Goal: Task Accomplishment & Management: Manage account settings

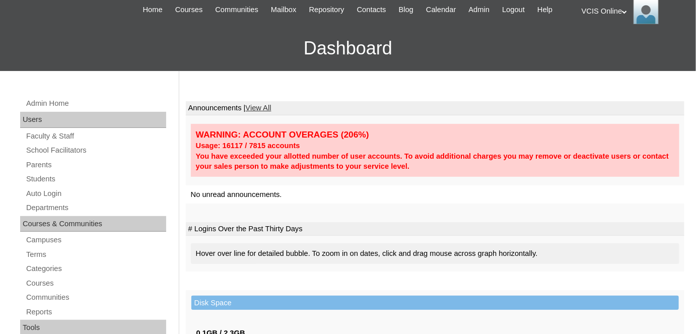
scroll to position [45, 0]
click at [48, 179] on link "Students" at bounding box center [95, 178] width 141 height 13
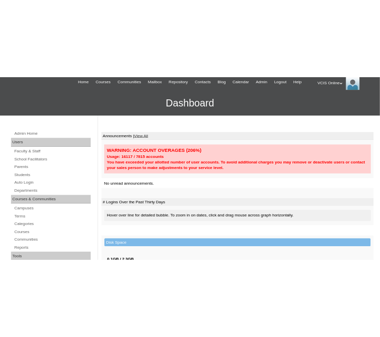
scroll to position [39, 0]
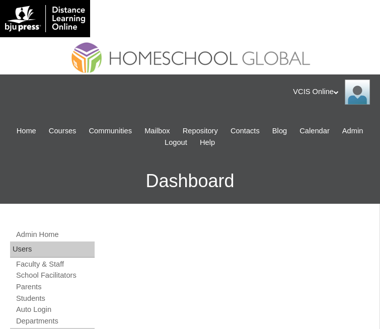
paste input "vcis.fl.g1"
type input "vcis.fl.g1"
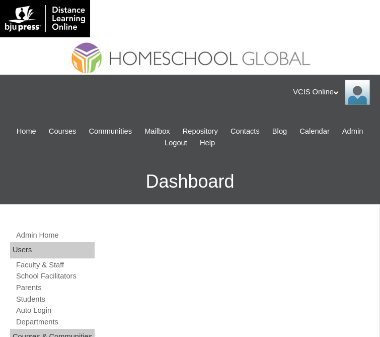
type input "vcis.fl.g1"
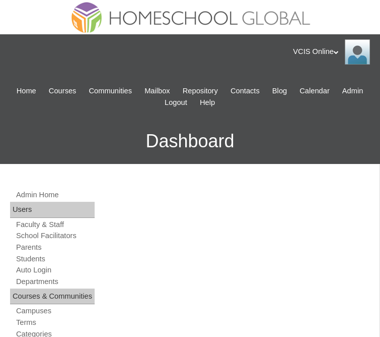
scroll to position [42, 0]
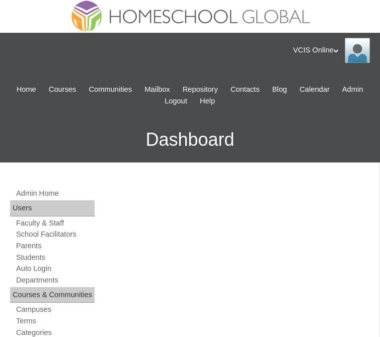
click at [69, 229] on link "School Facilitators" at bounding box center [55, 234] width 80 height 10
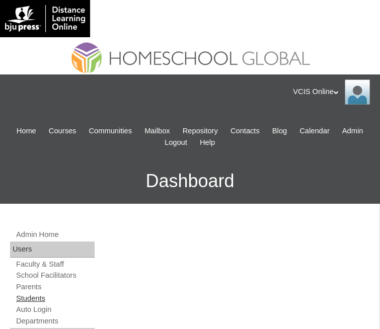
click at [51, 294] on link "Students" at bounding box center [55, 299] width 80 height 10
type input "vcis.fl.g1"
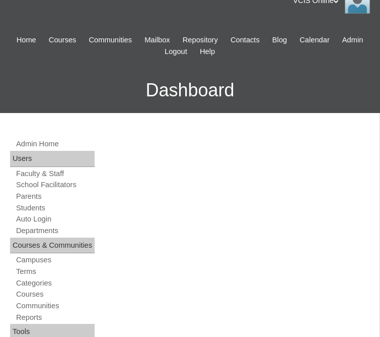
scroll to position [93, 0]
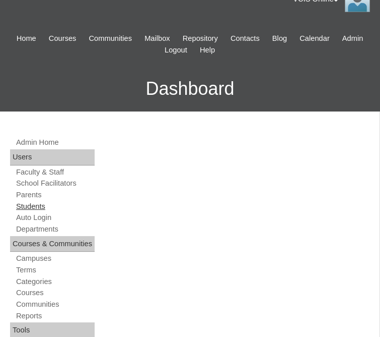
click at [43, 202] on link "Students" at bounding box center [55, 207] width 80 height 10
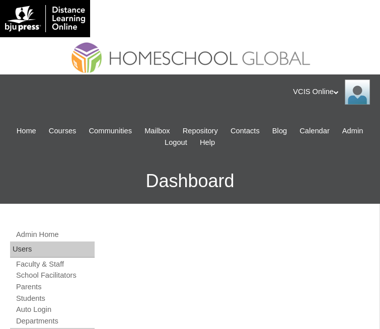
type input "vcis.fl.g1"
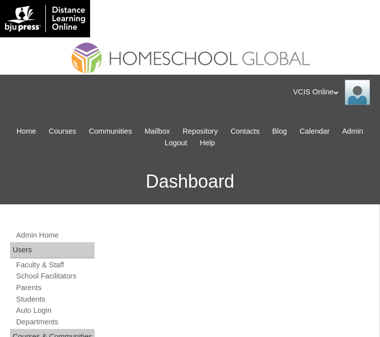
type input "vcis.fl.g1"
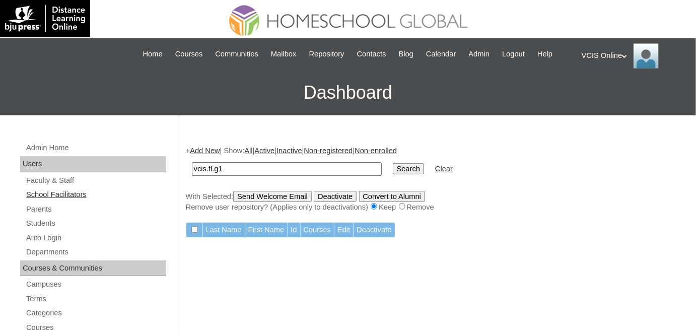
click at [55, 193] on link "School Facilitators" at bounding box center [95, 194] width 141 height 13
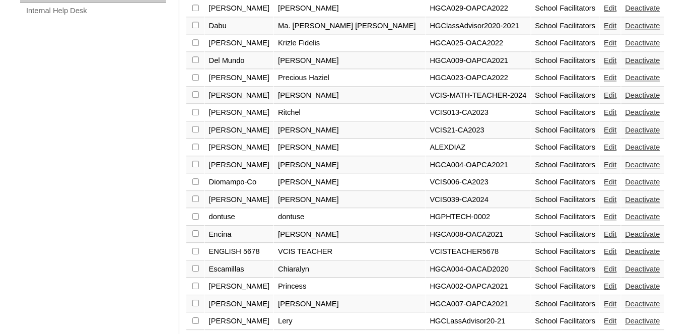
scroll to position [787, 0]
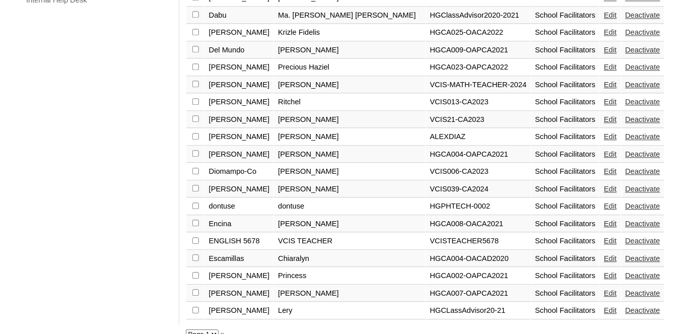
click at [215, 329] on select "Page 1 Page 2 Page 3" at bounding box center [202, 334] width 33 height 10
select select "admin_facilitators.php?page=2"
click at [186, 329] on select "Page 1 Page 2 Page 3" at bounding box center [202, 334] width 33 height 10
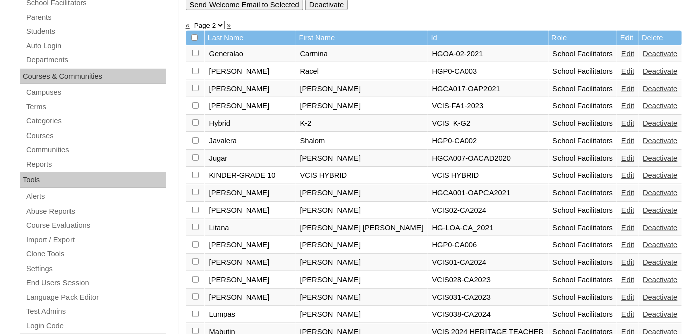
scroll to position [216, 0]
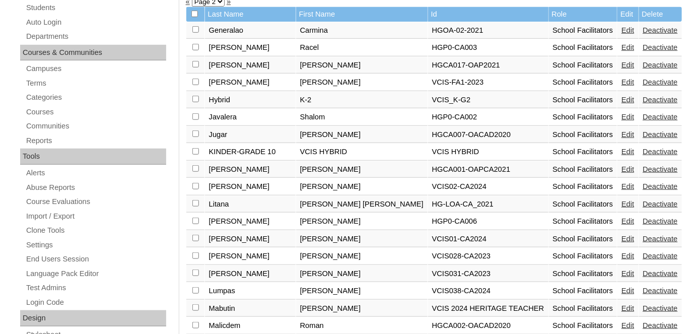
click at [643, 184] on link "Deactivate" at bounding box center [660, 186] width 35 height 8
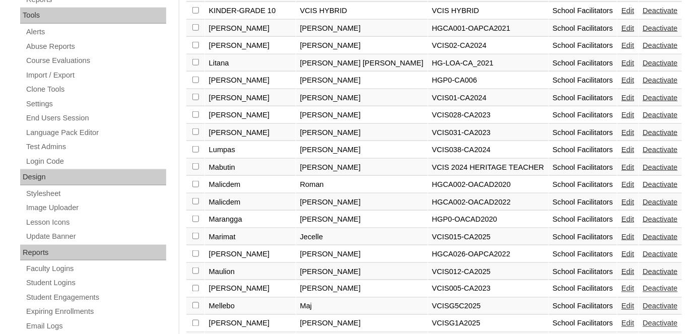
scroll to position [358, 0]
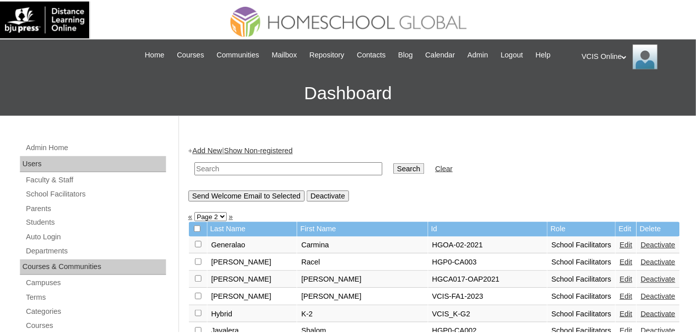
scroll to position [356, 0]
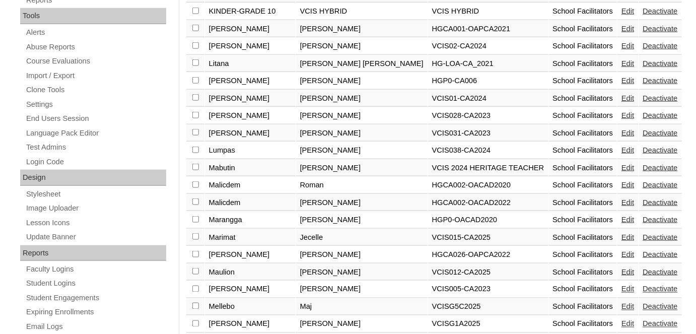
checkbox input "true"
click at [643, 43] on link "Deactivate" at bounding box center [660, 46] width 35 height 8
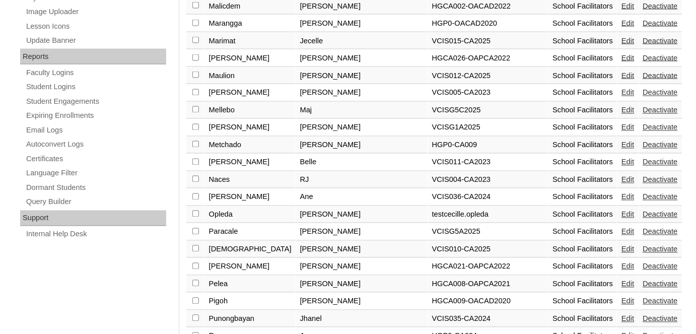
scroll to position [549, 0]
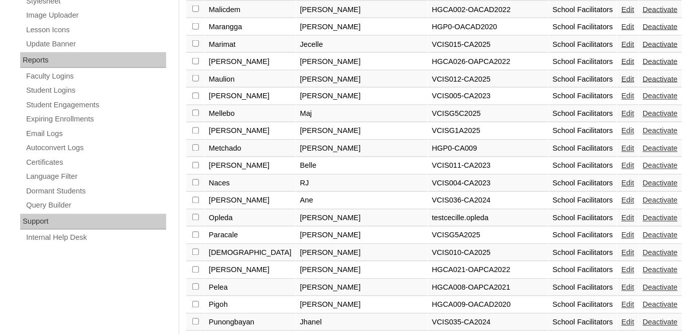
click at [622, 127] on link "Edit" at bounding box center [628, 131] width 13 height 8
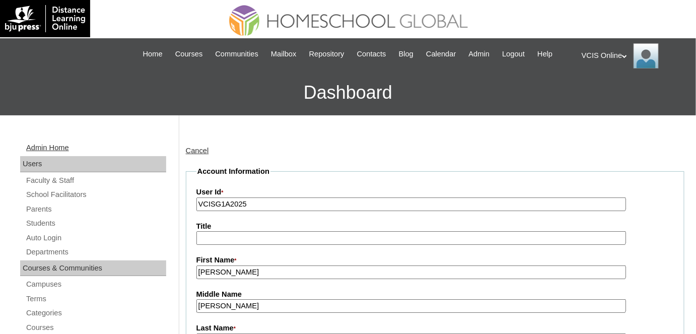
click at [67, 145] on link "Admin Home" at bounding box center [95, 148] width 141 height 13
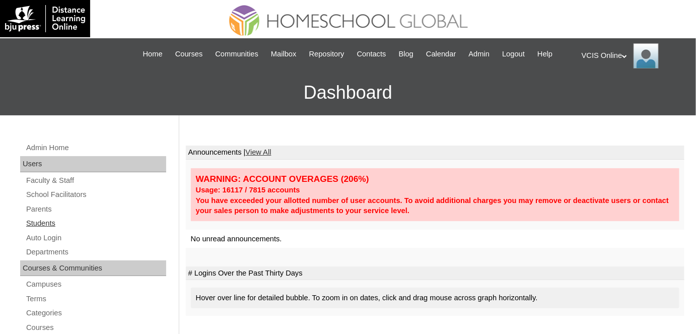
click at [35, 221] on link "Students" at bounding box center [95, 223] width 141 height 13
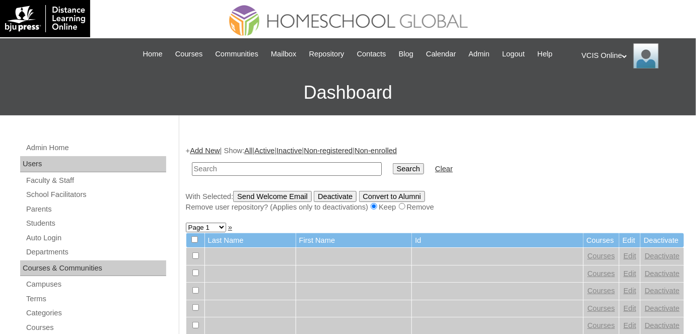
click at [272, 171] on input "text" at bounding box center [287, 169] width 190 height 14
paste input "VCIS-FL-SY2526-G1"
type input "VCIS-FL-SY2526-G1"
click at [55, 218] on link "Students" at bounding box center [95, 223] width 141 height 13
drag, startPoint x: 0, startPoint y: 0, endPoint x: 274, endPoint y: 166, distance: 320.1
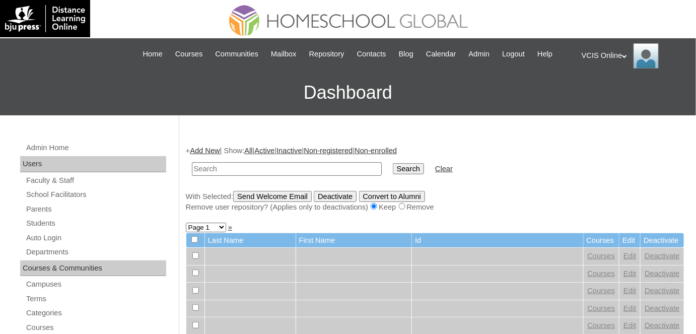
click at [274, 166] on input "text" at bounding box center [287, 169] width 190 height 14
type input "VCIS-FL-SY2526-G1"
click at [393, 163] on input "Search" at bounding box center [408, 168] width 31 height 11
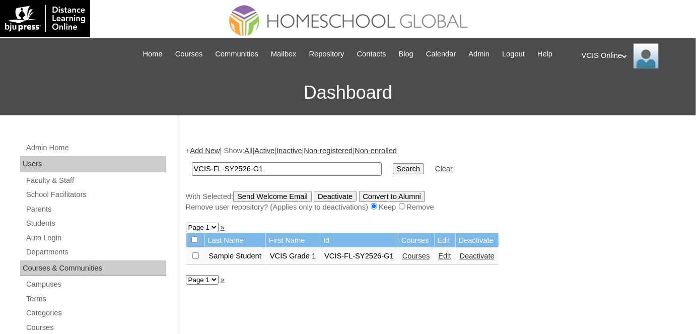
click at [422, 253] on link "Courses" at bounding box center [417, 256] width 28 height 8
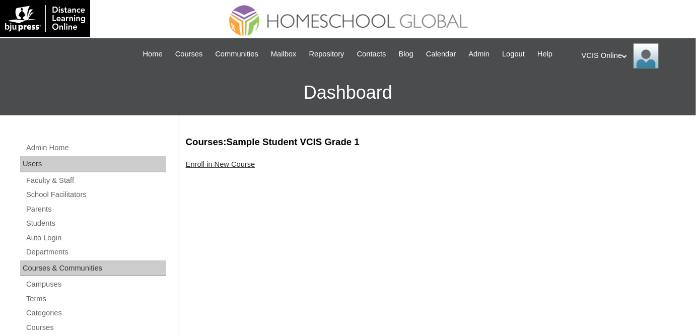
click at [235, 162] on link "Enroll in New Course" at bounding box center [221, 164] width 70 height 8
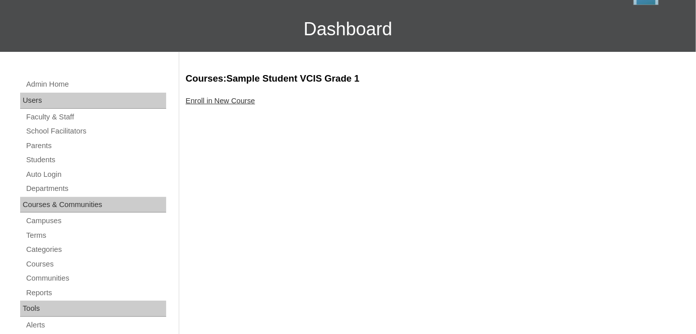
scroll to position [67, 0]
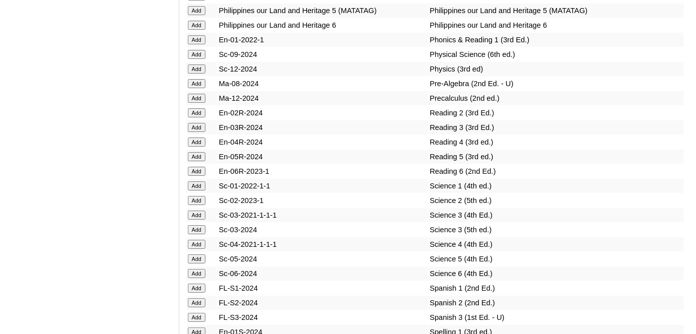
scroll to position [3684, 0]
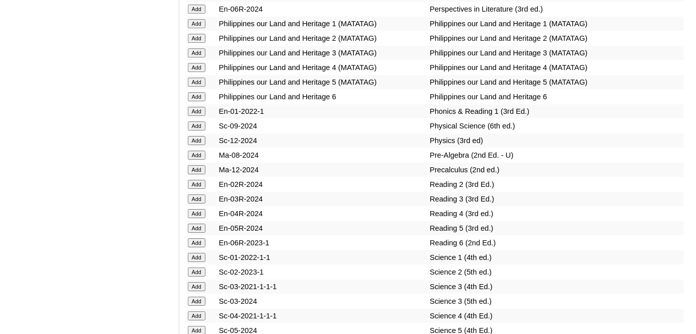
scroll to position [3612, 0]
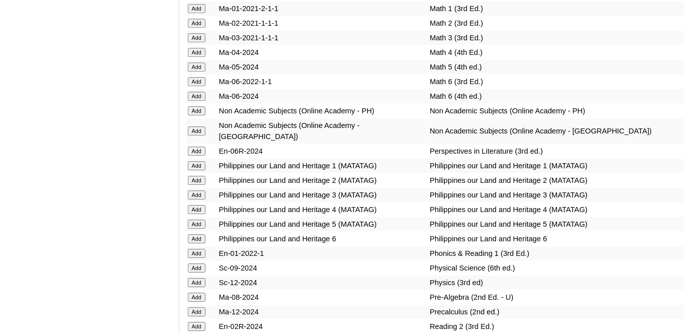
scroll to position [3470, 0]
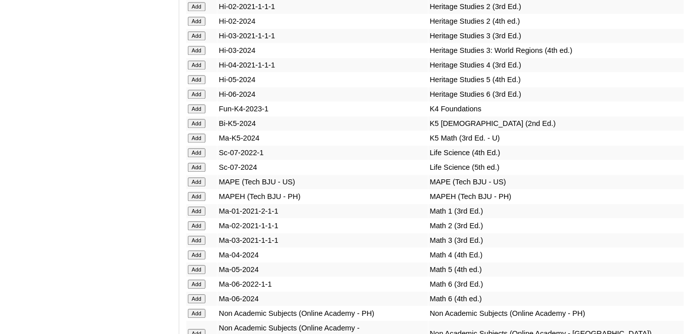
scroll to position [3229, 0]
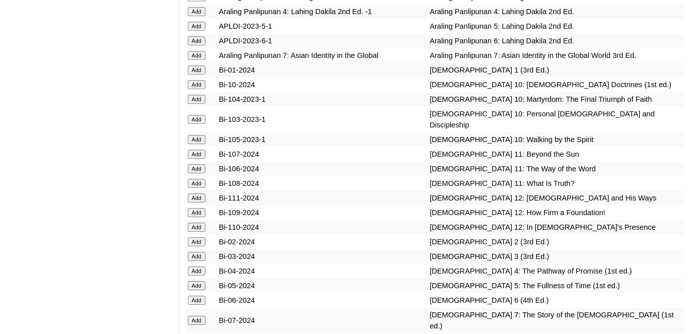
scroll to position [2165, 0]
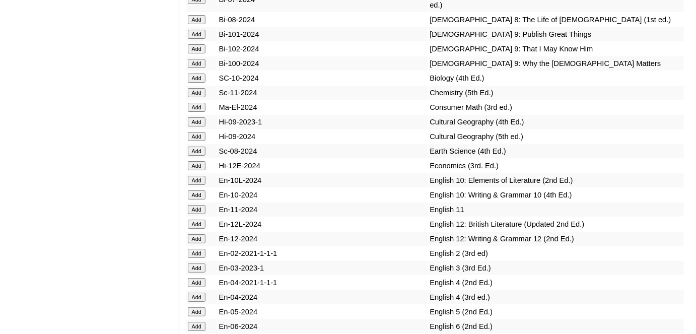
scroll to position [2485, 0]
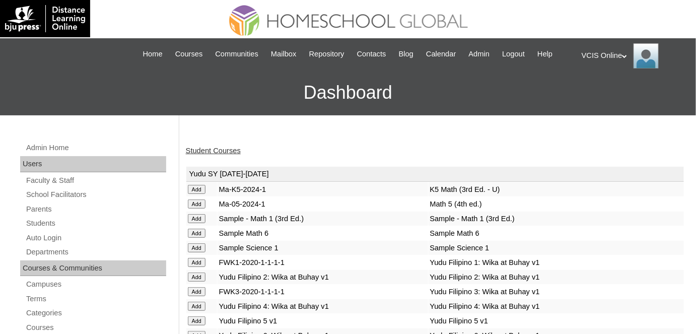
click at [215, 153] on link "Student Courses" at bounding box center [213, 151] width 55 height 8
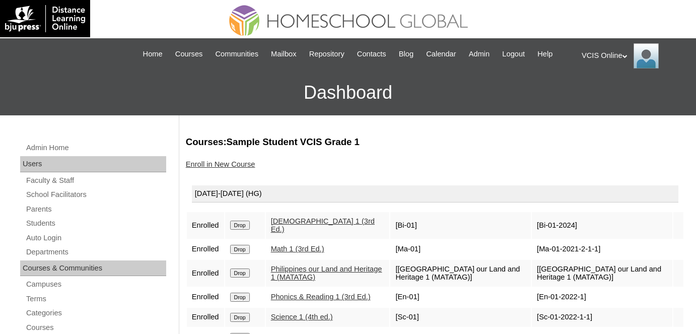
scroll to position [26, 0]
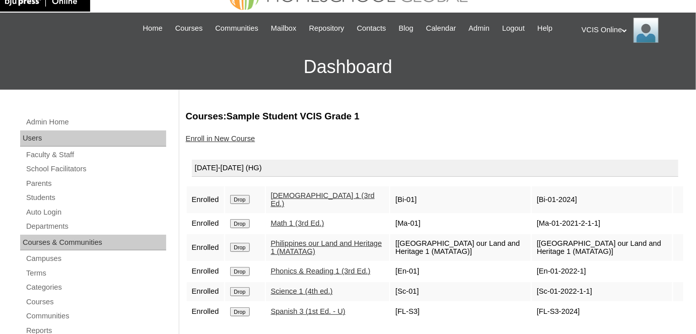
click at [242, 204] on input "Drop" at bounding box center [240, 199] width 20 height 9
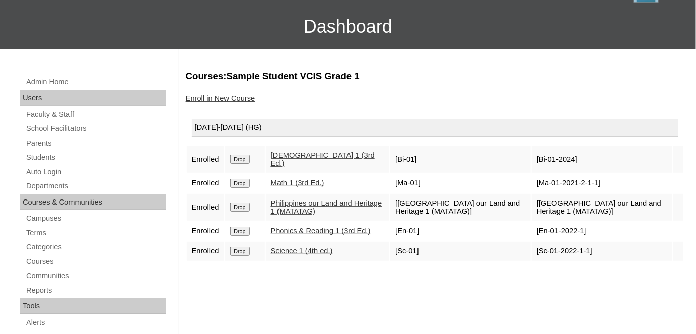
scroll to position [69, 0]
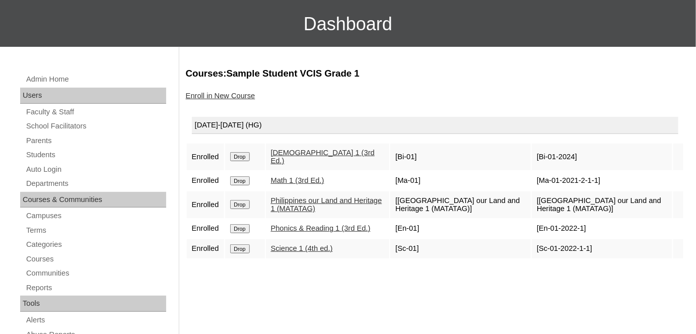
click at [229, 95] on link "Enroll in New Course" at bounding box center [221, 96] width 70 height 8
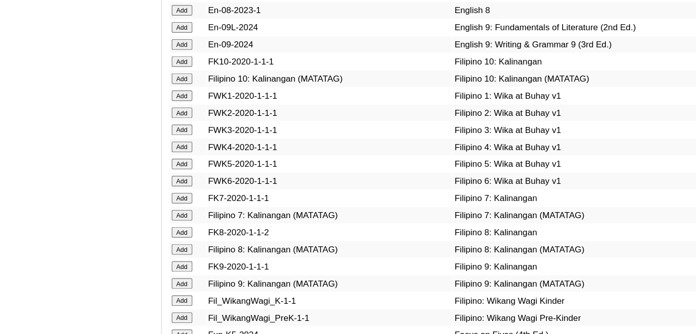
scroll to position [2780, 0]
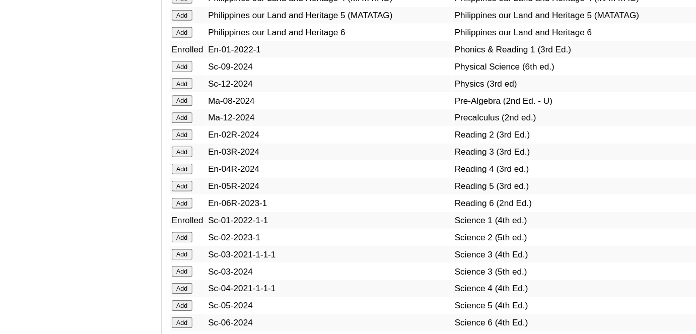
scroll to position [3633, 0]
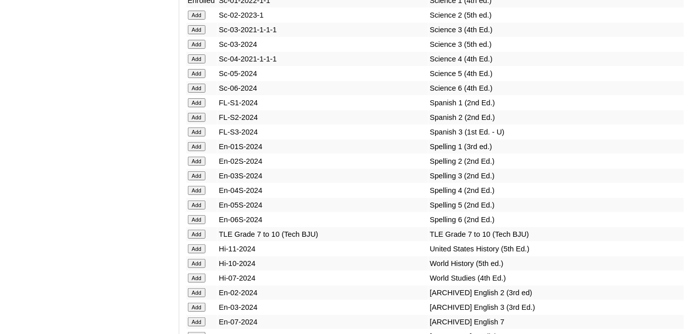
scroll to position [3869, 0]
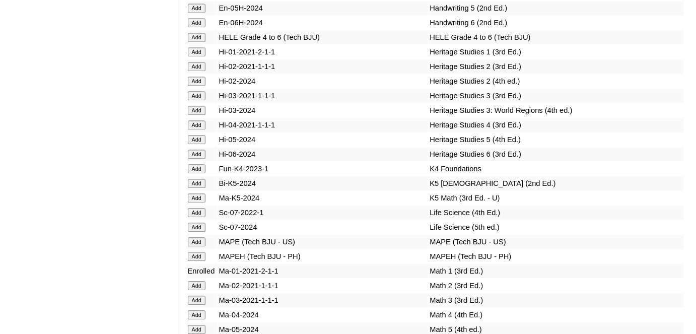
scroll to position [3207, 0]
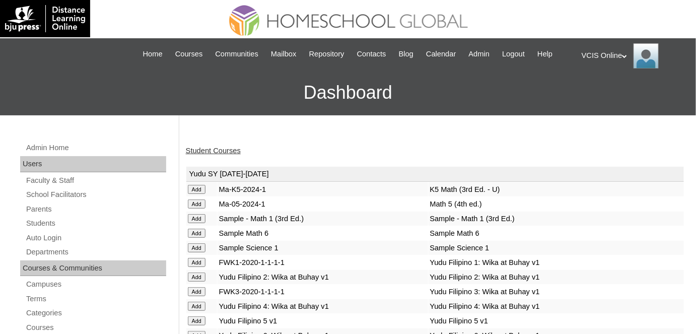
click at [219, 148] on link "Student Courses" at bounding box center [213, 151] width 55 height 8
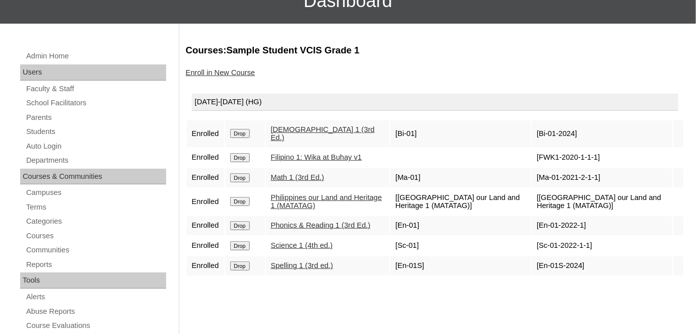
scroll to position [87, 0]
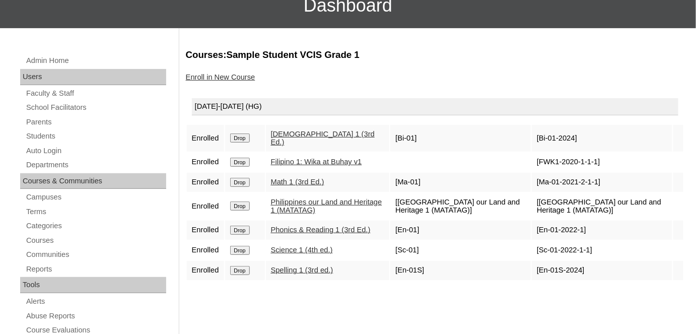
click at [247, 81] on link "Enroll in New Course" at bounding box center [221, 77] width 70 height 8
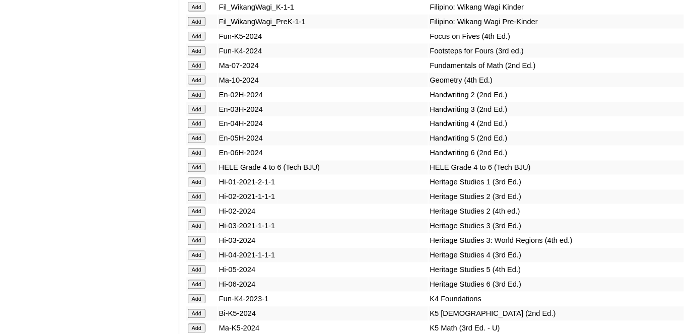
scroll to position [3078, 0]
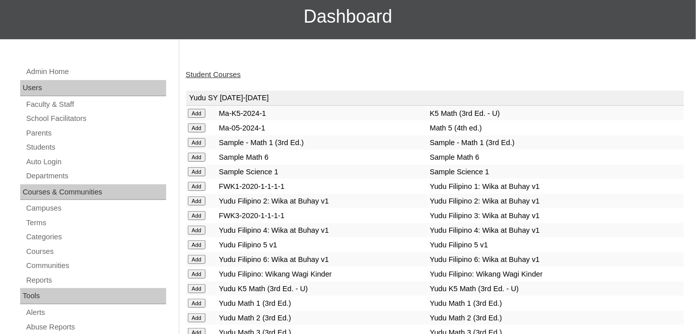
scroll to position [77, 0]
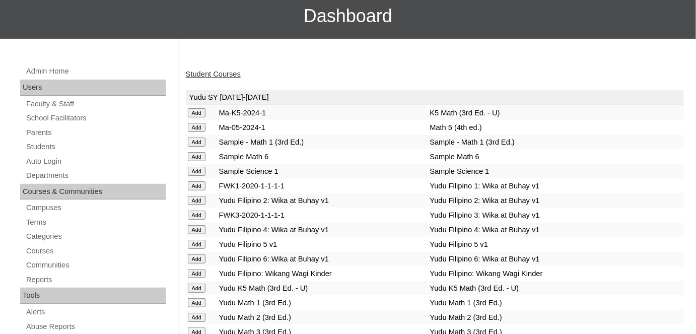
click at [211, 71] on link "Student Courses" at bounding box center [213, 74] width 55 height 8
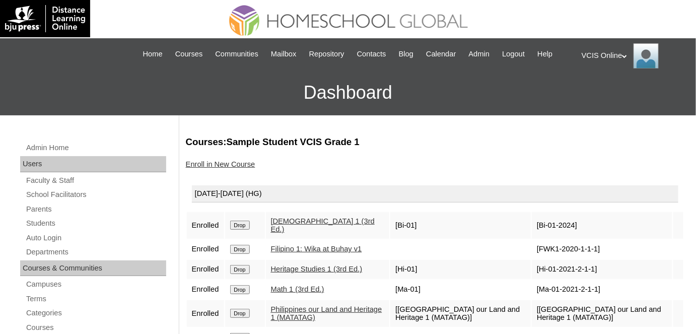
click at [614, 56] on div "VCIS Online My Profile My Settings Logout" at bounding box center [634, 55] width 104 height 25
